Goal: Task Accomplishment & Management: Manage account settings

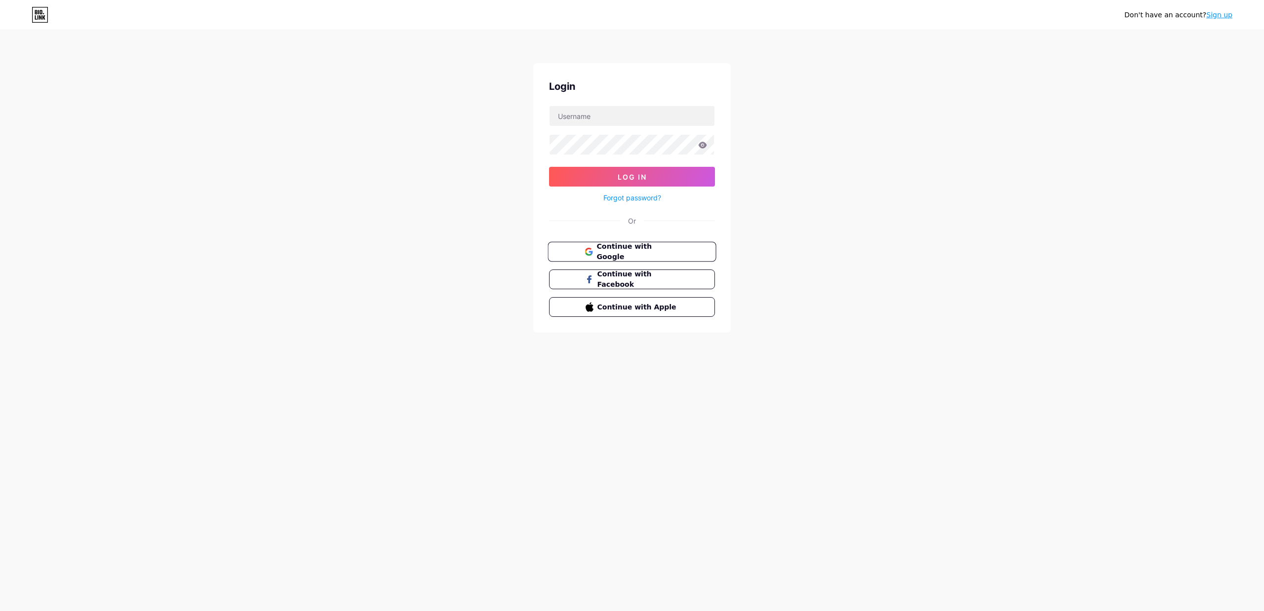
click at [626, 251] on span "Continue with Google" at bounding box center [637, 251] width 82 height 21
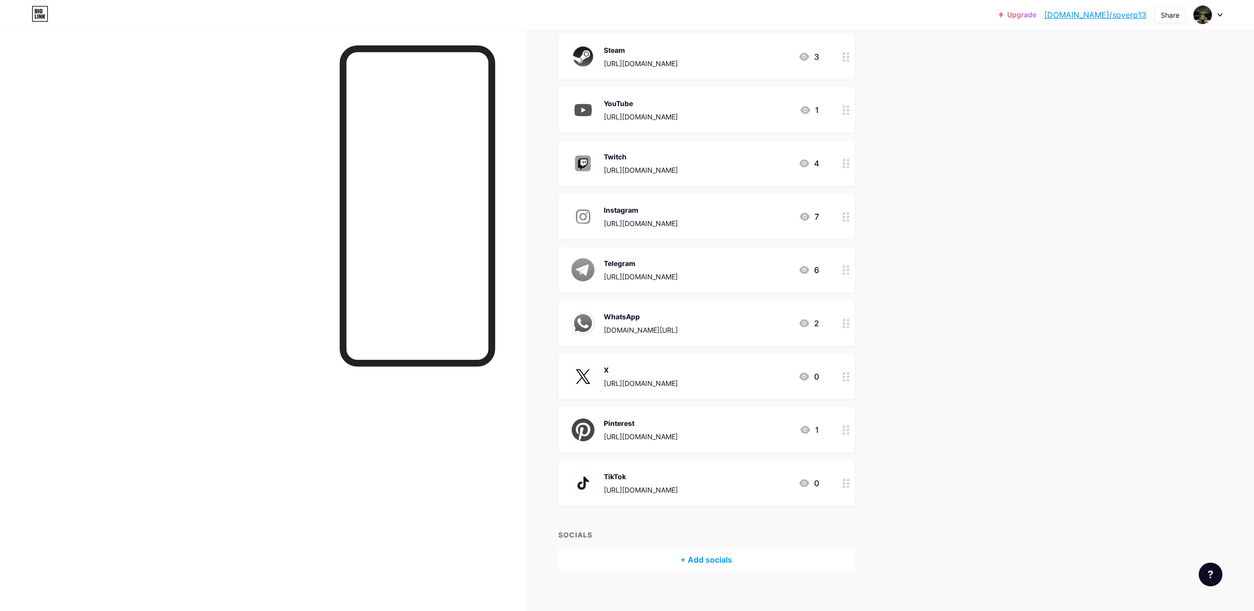
scroll to position [237, 0]
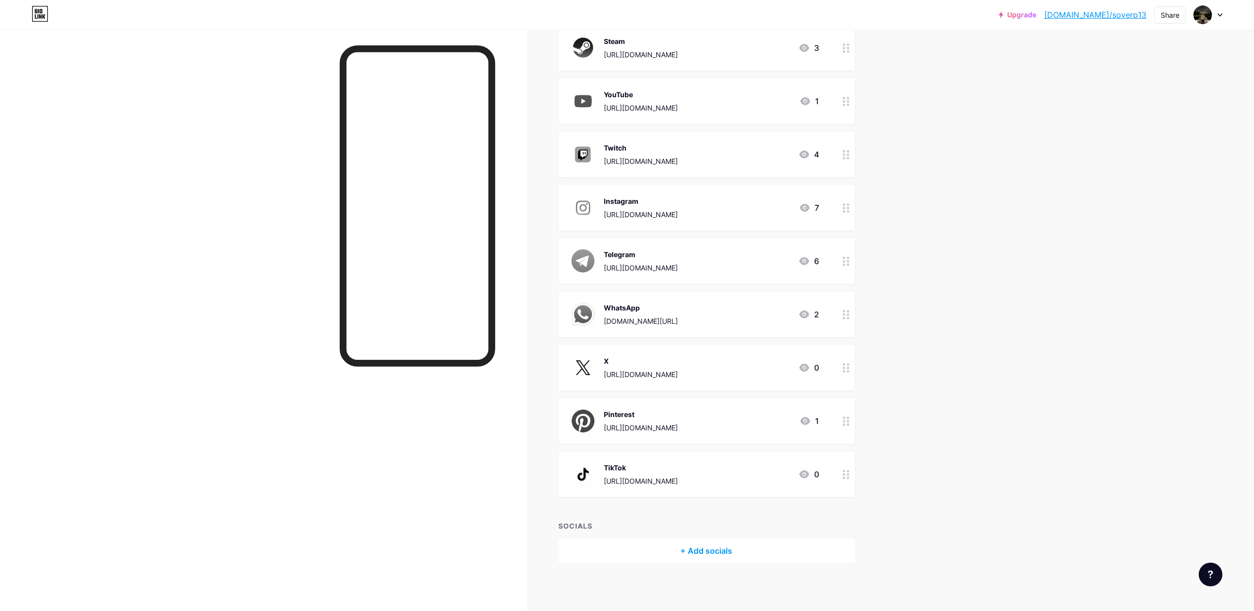
click at [648, 477] on div "[URL][DOMAIN_NAME]" at bounding box center [641, 481] width 74 height 10
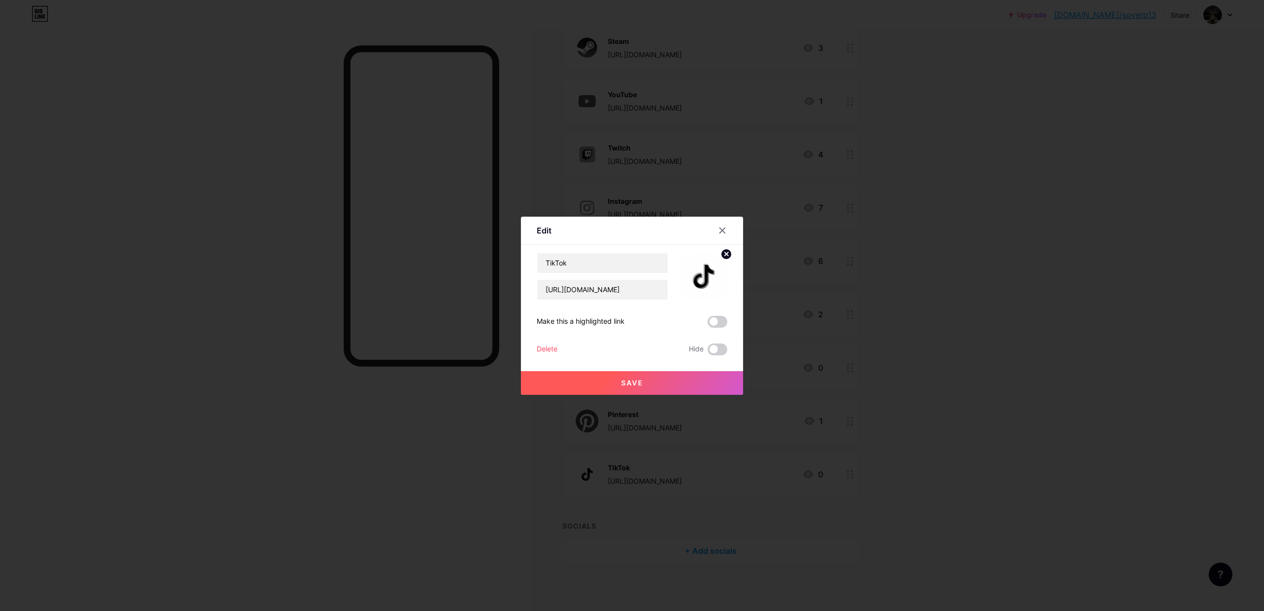
click at [721, 253] on circle at bounding box center [726, 254] width 11 height 11
click at [698, 270] on rect at bounding box center [702, 270] width 16 height 16
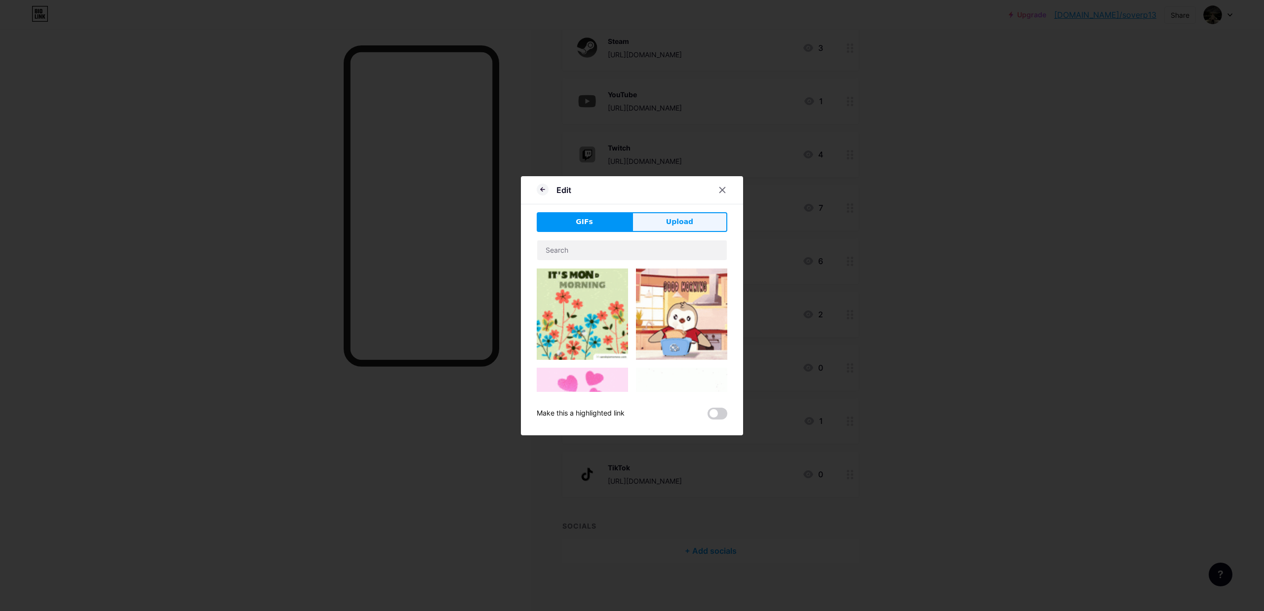
click at [660, 226] on button "Upload" at bounding box center [679, 222] width 95 height 20
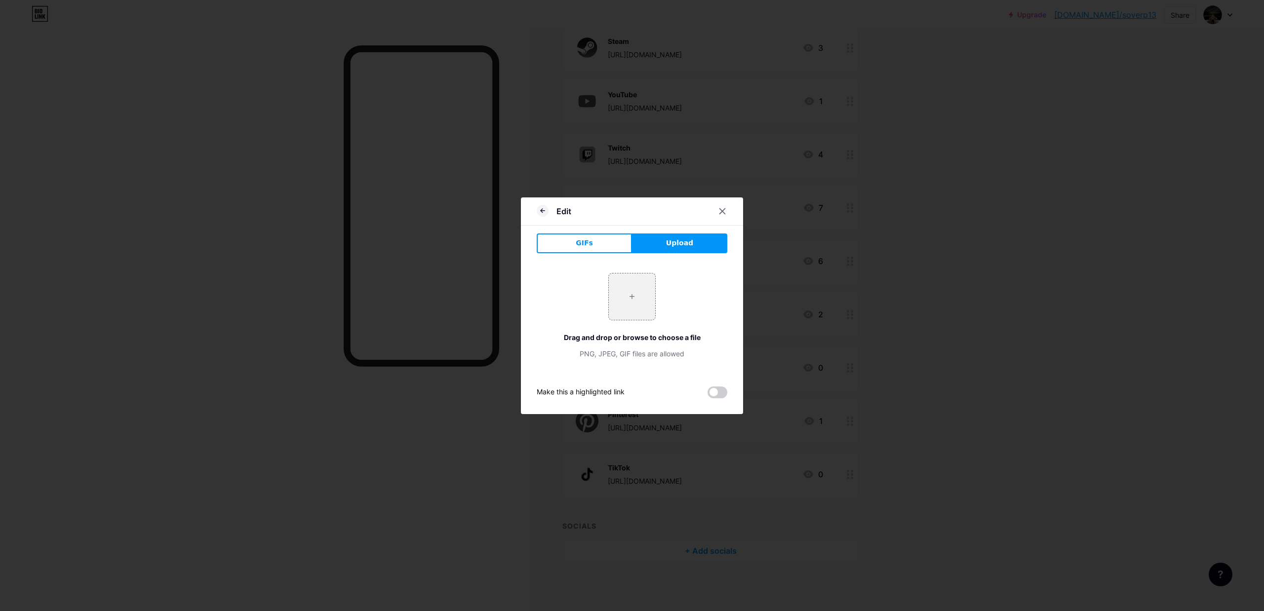
click at [659, 239] on button "Upload" at bounding box center [679, 243] width 95 height 20
click at [629, 310] on input "file" at bounding box center [632, 296] width 46 height 46
type input "C:\fakepath\111.jpg"
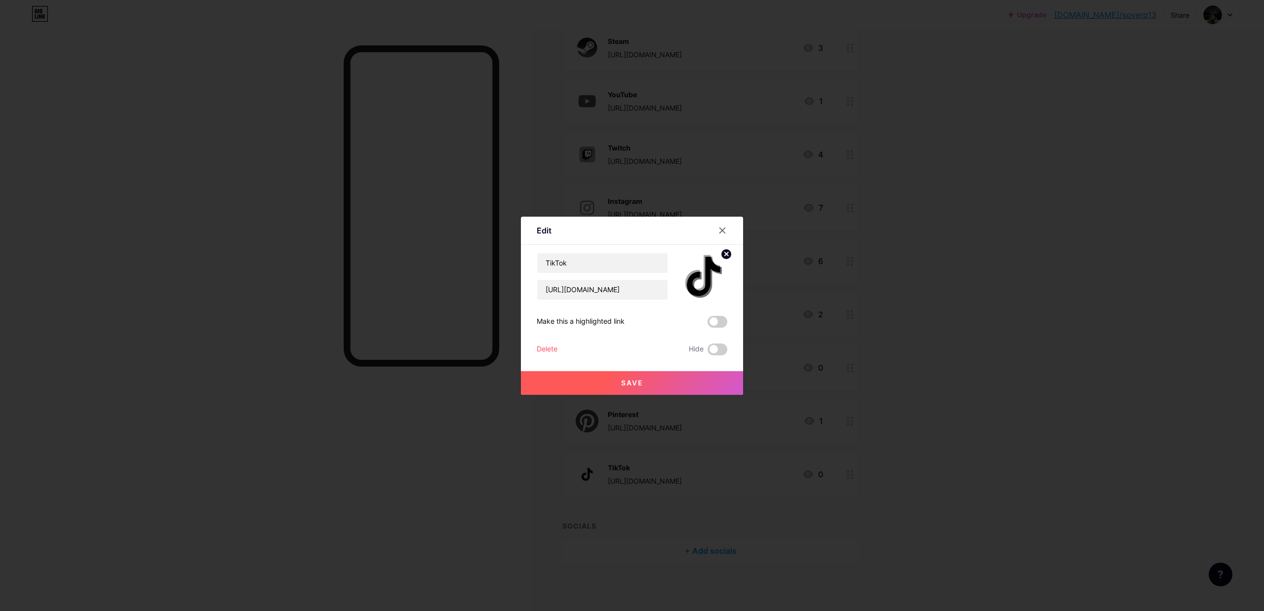
click at [636, 379] on span "Save" at bounding box center [632, 383] width 22 height 8
